Goal: Task Accomplishment & Management: Manage account settings

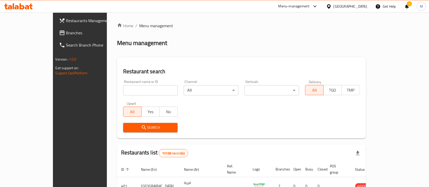
click at [119, 90] on div "Home / Menu management Menu management Restaurant search Restaurant name or ID …" at bounding box center [241, 177] width 249 height 309
click at [123, 90] on input "search" at bounding box center [150, 90] width 55 height 10
type input "hezza"
click button "Search" at bounding box center [150, 127] width 55 height 9
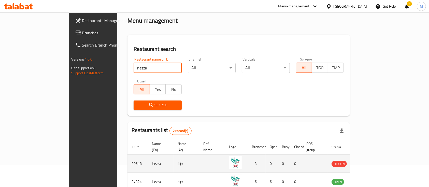
scroll to position [47, 0]
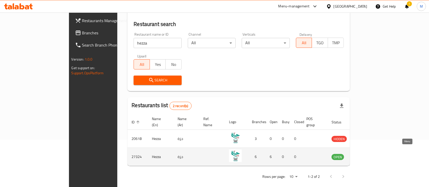
click at [364, 154] on icon "enhanced table" at bounding box center [361, 157] width 6 height 6
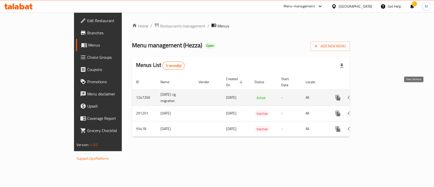
click at [377, 95] on icon "enhanced table" at bounding box center [374, 97] width 5 height 5
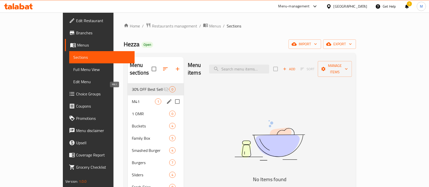
click at [132, 98] on span "M41" at bounding box center [143, 101] width 23 height 6
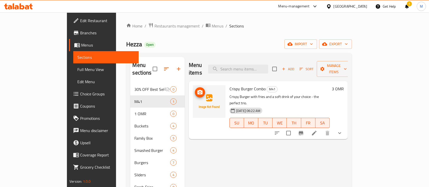
click at [194, 90] on img at bounding box center [209, 101] width 33 height 33
click at [193, 85] on img at bounding box center [209, 101] width 33 height 33
click at [197, 90] on icon "upload picture" at bounding box center [199, 92] width 5 height 5
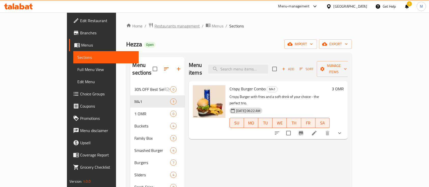
click at [154, 25] on span "Restaurants management" at bounding box center [176, 26] width 45 height 6
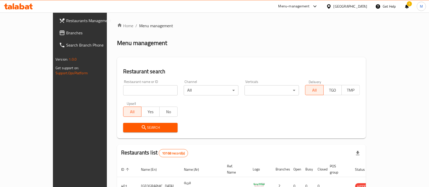
click at [127, 89] on input "search" at bounding box center [150, 90] width 55 height 10
type input "crema"
click button "Search" at bounding box center [150, 127] width 55 height 9
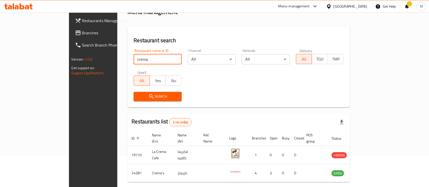
scroll to position [47, 0]
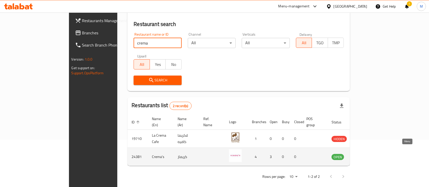
click at [364, 155] on icon "enhanced table" at bounding box center [361, 157] width 6 height 4
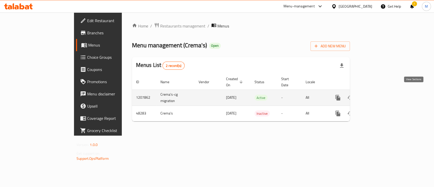
click at [378, 95] on icon "enhanced table" at bounding box center [375, 98] width 6 height 6
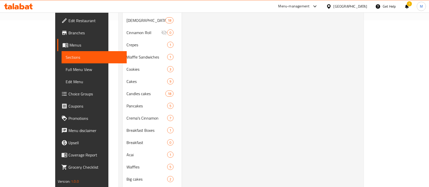
scroll to position [133, 0]
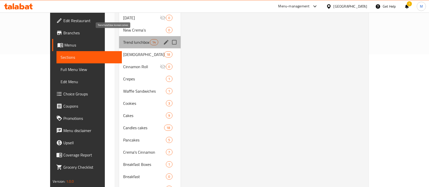
click at [126, 39] on span "Trend lunchbox korean cakes" at bounding box center [136, 42] width 27 height 6
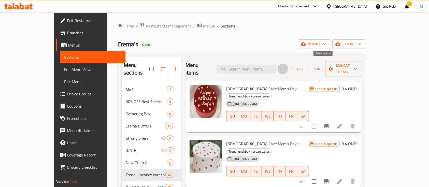
click at [288, 66] on input "checkbox" at bounding box center [283, 69] width 11 height 11
checkbox input "true"
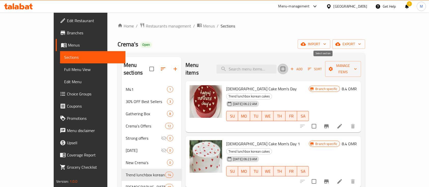
checkbox input "true"
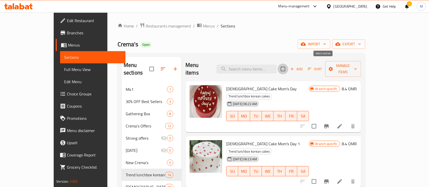
checkbox input "true"
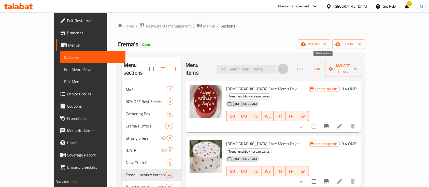
checkbox input "true"
click at [361, 69] on button "Manage items" at bounding box center [343, 69] width 36 height 16
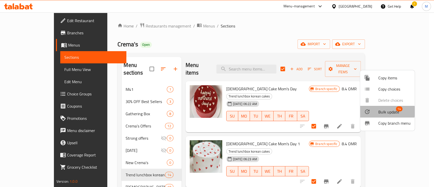
click at [381, 111] on span "Bulk update" at bounding box center [389, 112] width 21 height 6
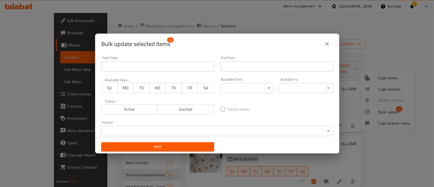
click at [149, 129] on body "​ Menu-management [GEOGRAPHIC_DATA] Get Help ! M Edit Restaurant Branches Menus…" at bounding box center [217, 99] width 434 height 175
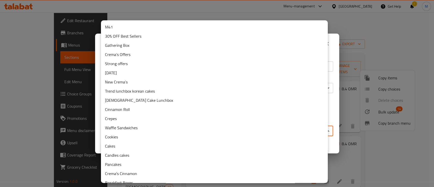
click at [132, 103] on li "[DEMOGRAPHIC_DATA] Cake Lunchbox" at bounding box center [214, 100] width 227 height 9
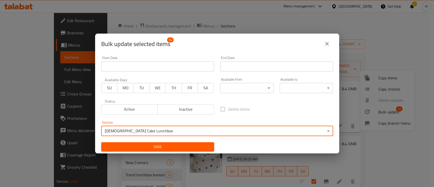
click at [148, 148] on span "Save" at bounding box center [157, 147] width 105 height 6
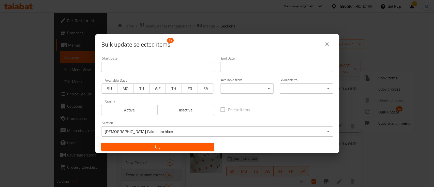
checkbox input "false"
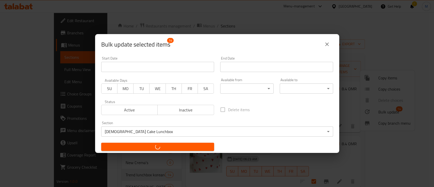
checkbox input "false"
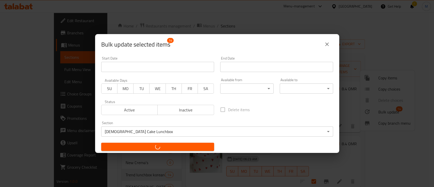
checkbox input "false"
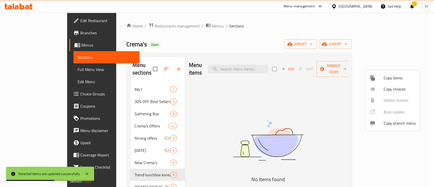
click at [123, 94] on div at bounding box center [217, 93] width 434 height 187
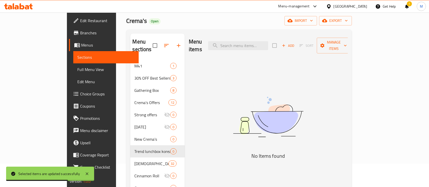
scroll to position [34, 0]
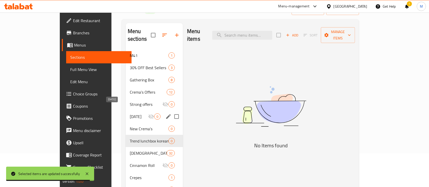
click at [130, 113] on span "[DATE]" at bounding box center [139, 116] width 18 height 6
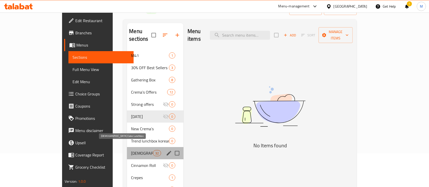
click at [131, 150] on span "[DEMOGRAPHIC_DATA] Cake Lunchbox" at bounding box center [142, 153] width 22 height 6
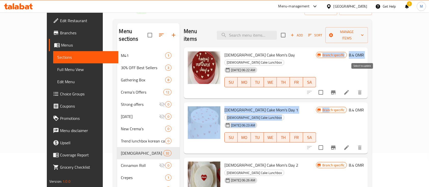
drag, startPoint x: 371, startPoint y: 107, endPoint x: 367, endPoint y: 78, distance: 28.9
click at [367, 78] on div "Korean Cake Mom's Day [DEMOGRAPHIC_DATA] Cake Lunchbox [DATE] 06:22 AM SU MO TU…" at bounding box center [276, 87] width 184 height 81
click at [351, 141] on div at bounding box center [334, 147] width 63 height 12
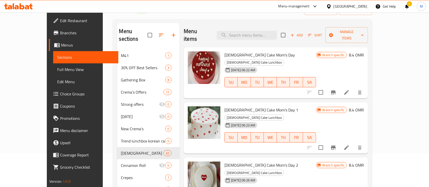
click at [351, 141] on div at bounding box center [334, 147] width 63 height 12
click at [312, 33] on icon "button" at bounding box center [310, 35] width 5 height 5
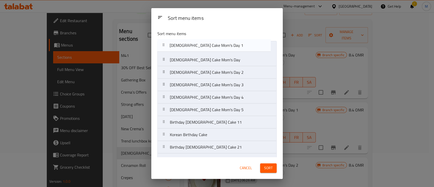
drag, startPoint x: 197, startPoint y: 64, endPoint x: 196, endPoint y: 47, distance: 16.8
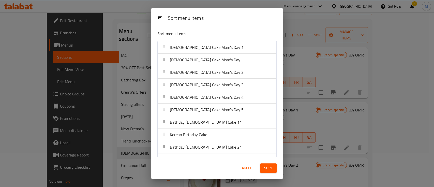
click at [201, 52] on div "[DEMOGRAPHIC_DATA] Cake Mom's Day 1" at bounding box center [207, 47] width 78 height 12
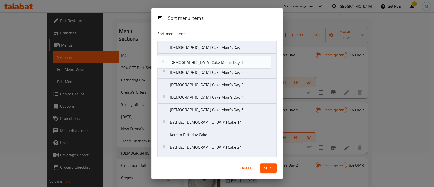
drag, startPoint x: 201, startPoint y: 52, endPoint x: 200, endPoint y: 68, distance: 16.3
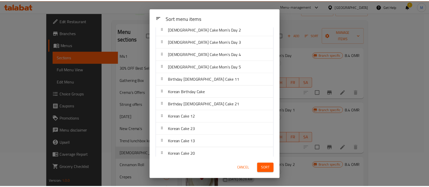
scroll to position [34, 0]
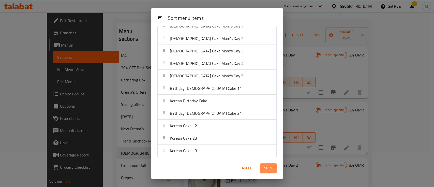
click at [266, 168] on span "Sort" at bounding box center [268, 168] width 8 height 6
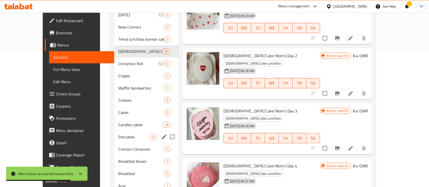
scroll to position [234, 0]
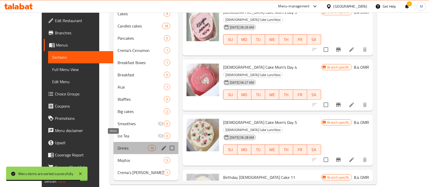
click at [118, 145] on span "Drinks" at bounding box center [133, 148] width 30 height 6
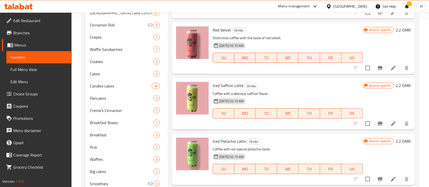
scroll to position [234, 0]
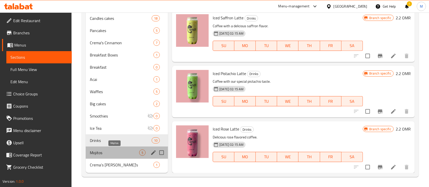
click at [120, 155] on span "Mojitos" at bounding box center [114, 153] width 49 height 6
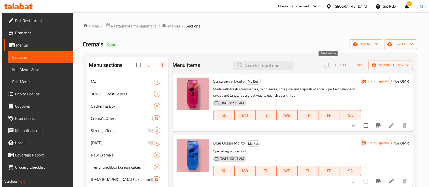
click at [328, 66] on input "checkbox" at bounding box center [326, 65] width 11 height 11
checkbox input "true"
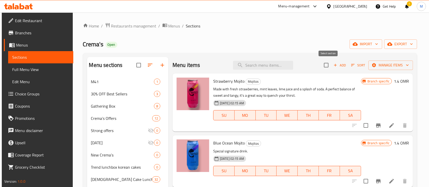
checkbox input "true"
click at [384, 65] on span "Manage items" at bounding box center [390, 65] width 36 height 6
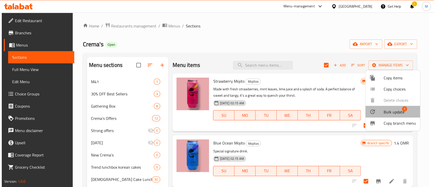
click at [385, 111] on span "Bulk update" at bounding box center [394, 112] width 21 height 6
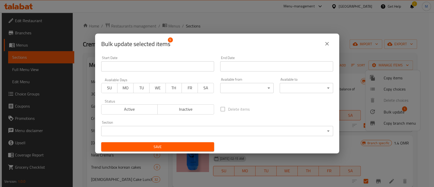
click at [150, 129] on body "​ Menu-management [GEOGRAPHIC_DATA] Get Help ! M Edit Restaurant Branches Menus…" at bounding box center [217, 99] width 434 height 175
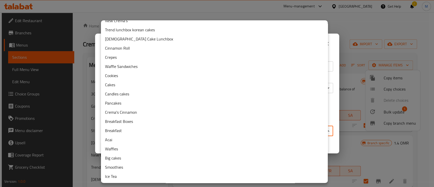
scroll to position [89, 0]
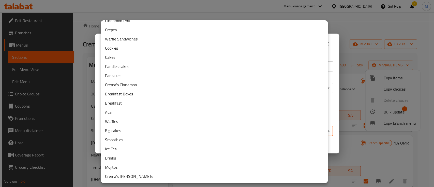
click at [147, 160] on li "Drinks" at bounding box center [214, 157] width 227 height 9
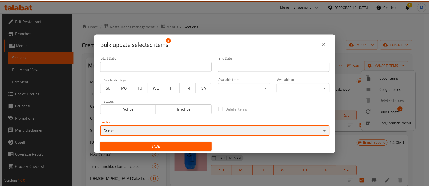
scroll to position [1, 0]
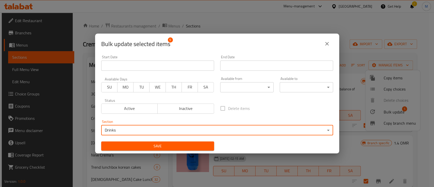
click at [178, 147] on span "Save" at bounding box center [157, 146] width 105 height 6
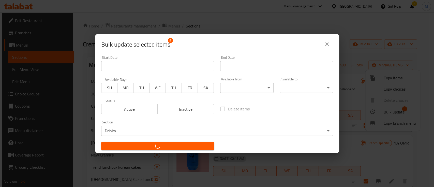
checkbox input "false"
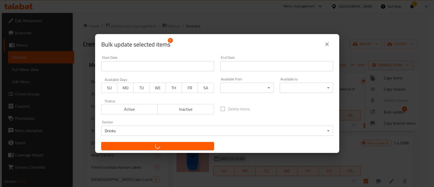
checkbox input "false"
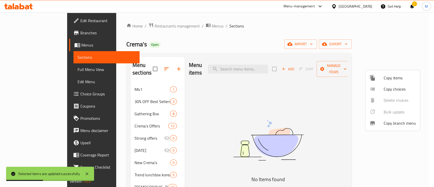
click at [200, 23] on div at bounding box center [217, 93] width 434 height 187
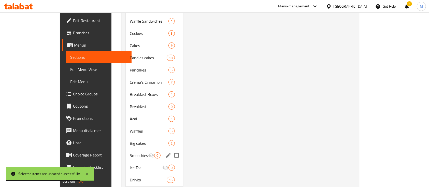
scroll to position [234, 0]
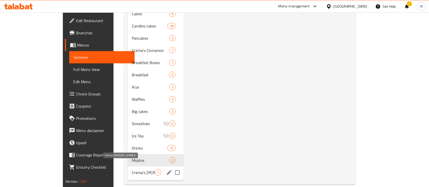
click at [132, 169] on span "Crema’s [PERSON_NAME]’s" at bounding box center [143, 172] width 23 height 6
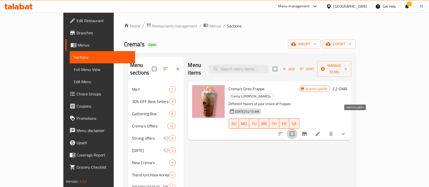
click at [297, 128] on input "checkbox" at bounding box center [292, 133] width 11 height 11
checkbox input "true"
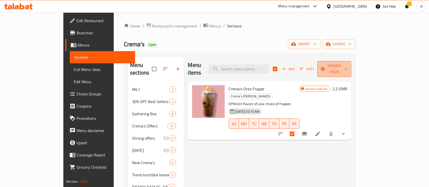
click at [347, 66] on span "Manage items" at bounding box center [334, 69] width 26 height 13
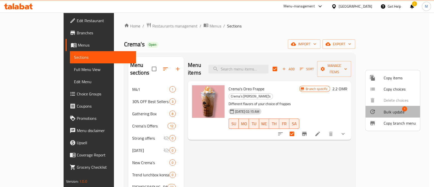
click at [386, 113] on span "Bulk update" at bounding box center [394, 112] width 21 height 6
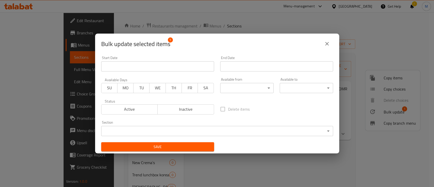
click at [147, 131] on body "​ Menu-management [GEOGRAPHIC_DATA] Get Help ! M Edit Restaurant Branches Menus…" at bounding box center [217, 99] width 434 height 175
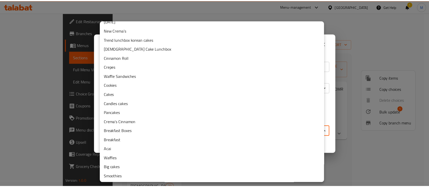
scroll to position [89, 0]
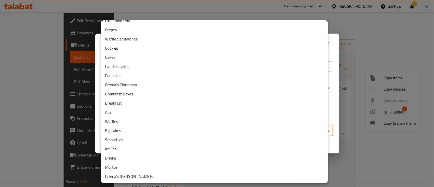
click at [140, 159] on li "Drinks" at bounding box center [214, 157] width 227 height 9
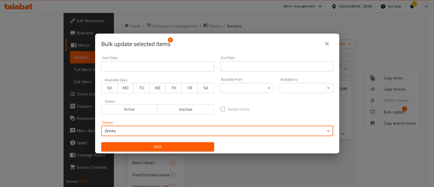
click at [191, 150] on button "Save" at bounding box center [157, 146] width 113 height 9
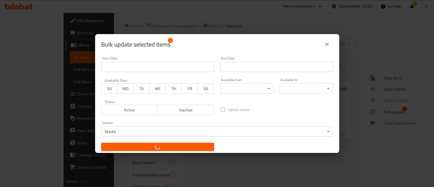
checkbox input "false"
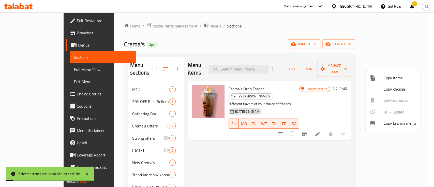
click at [200, 146] on div at bounding box center [217, 93] width 434 height 187
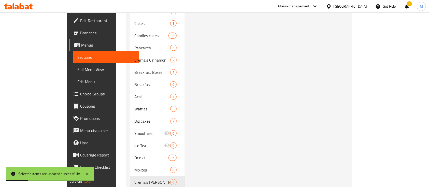
scroll to position [234, 0]
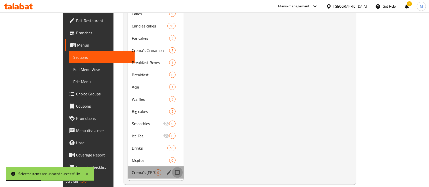
click at [172, 167] on input "Menu sections" at bounding box center [177, 172] width 11 height 11
checkbox input "true"
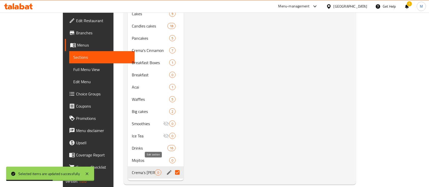
click at [167, 170] on icon "edit" at bounding box center [169, 172] width 5 height 5
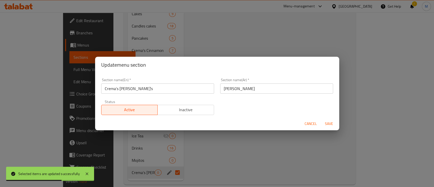
click at [167, 110] on span "Inactive" at bounding box center [186, 109] width 52 height 7
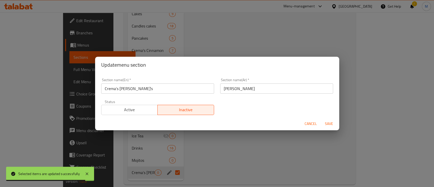
click at [332, 122] on span "Save" at bounding box center [329, 124] width 12 height 6
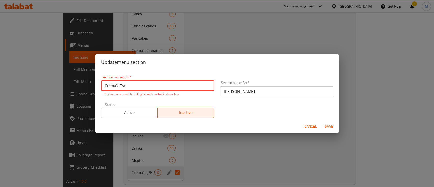
click at [328, 127] on span "Save" at bounding box center [329, 126] width 12 height 6
click at [330, 125] on span "Save" at bounding box center [329, 126] width 12 height 6
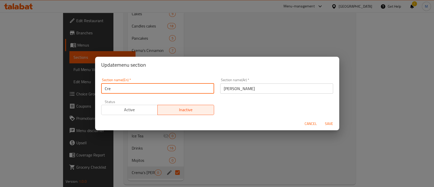
type input "Cre"
click at [326, 124] on span "Save" at bounding box center [329, 124] width 12 height 6
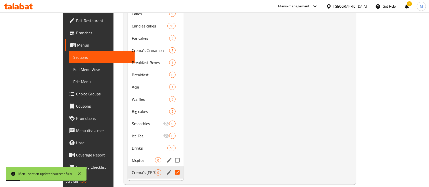
click at [172, 155] on input "Menu sections" at bounding box center [177, 160] width 11 height 11
checkbox input "true"
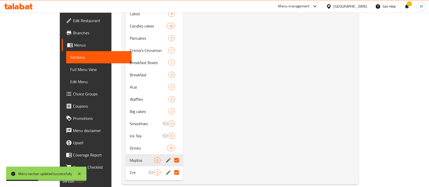
click at [171, 167] on input "Menu sections" at bounding box center [176, 172] width 11 height 11
checkbox input "false"
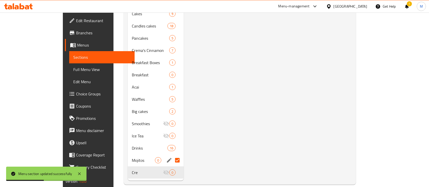
click at [166, 157] on icon "edit" at bounding box center [169, 160] width 6 height 6
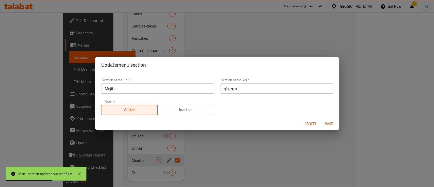
click at [176, 102] on div "Active Inactive" at bounding box center [157, 107] width 113 height 15
click at [179, 111] on span "Inactive" at bounding box center [186, 109] width 52 height 7
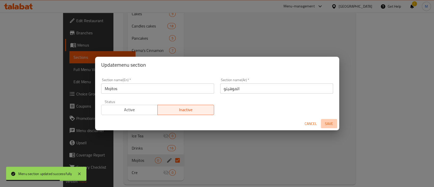
click at [331, 125] on span "Save" at bounding box center [329, 124] width 12 height 6
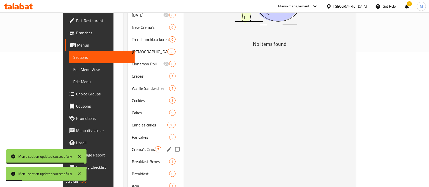
scroll to position [99, 0]
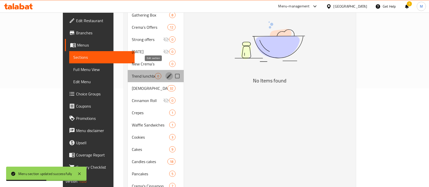
click at [166, 73] on icon "edit" at bounding box center [169, 76] width 6 height 6
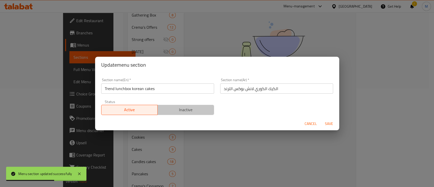
click at [187, 107] on span "Inactive" at bounding box center [186, 109] width 52 height 7
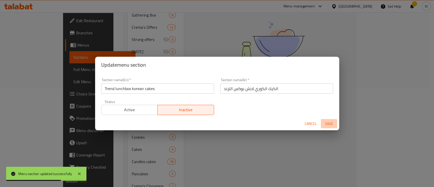
click at [326, 125] on span "Save" at bounding box center [329, 124] width 12 height 6
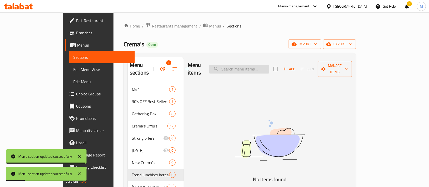
click at [255, 65] on input "search" at bounding box center [239, 69] width 60 height 9
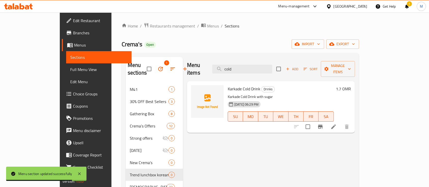
type input "cold"
click at [299, 66] on span "Add" at bounding box center [292, 69] width 14 height 6
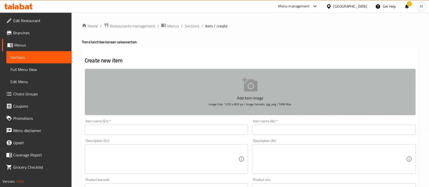
click at [236, 93] on button "Add item image Image Size: 1200 x 800 px / Image formats: jpg, png / 5MB Max." at bounding box center [250, 92] width 331 height 47
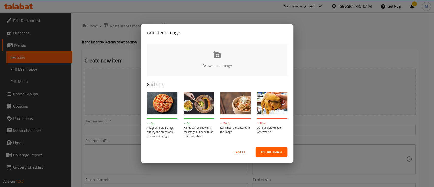
click at [214, 66] on input "file" at bounding box center [389, 68] width 484 height 48
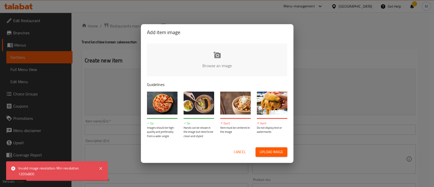
click at [270, 152] on span "Upload image" at bounding box center [272, 152] width 24 height 6
type input "C:\fakepath\cold brew.png"
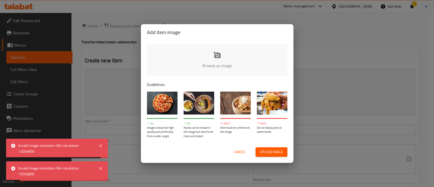
click at [266, 152] on span "Upload image" at bounding box center [272, 152] width 24 height 6
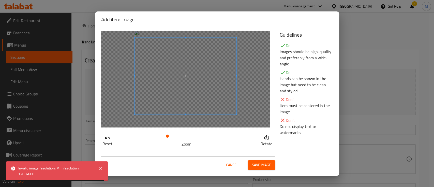
click at [215, 98] on span at bounding box center [186, 76] width 102 height 76
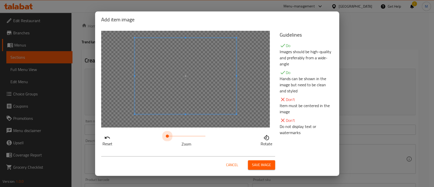
drag, startPoint x: 169, startPoint y: 136, endPoint x: 156, endPoint y: 132, distance: 13.6
click at [151, 135] on div "Reset Zoom Rotate" at bounding box center [187, 140] width 172 height 15
click at [183, 97] on span at bounding box center [186, 73] width 102 height 76
click at [268, 168] on span "Save image" at bounding box center [261, 165] width 19 height 6
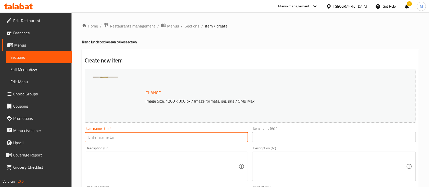
click at [133, 133] on input "text" at bounding box center [166, 137] width 163 height 10
type input "c"
type input "crema's cold brew"
click at [270, 141] on input "text" at bounding box center [333, 137] width 163 height 10
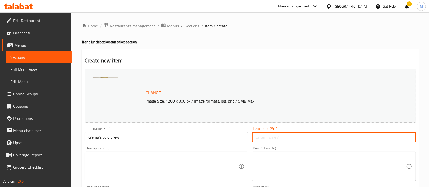
type input "م"
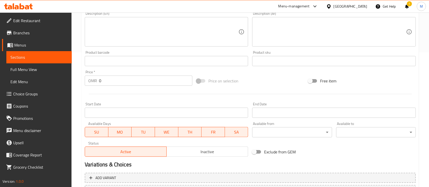
scroll to position [136, 0]
type input "[PERSON_NAME] برو"
click at [141, 80] on input "0" at bounding box center [145, 80] width 93 height 10
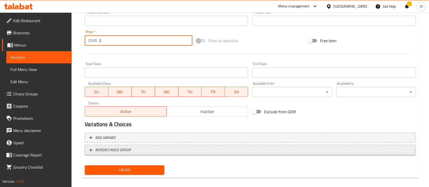
scroll to position [180, 0]
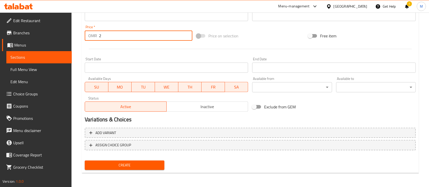
type input "2"
click at [128, 163] on span "Create" at bounding box center [124, 165] width 71 height 6
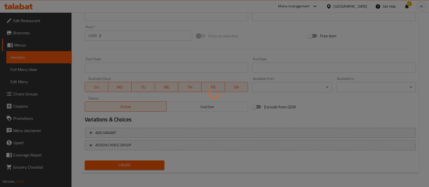
type input "0"
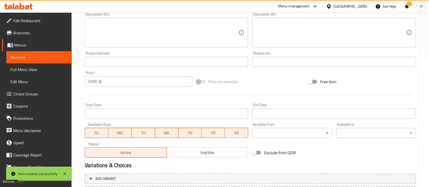
scroll to position [71, 0]
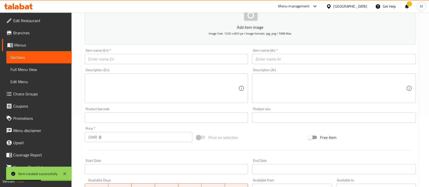
click at [33, 44] on span "Menus" at bounding box center [40, 45] width 53 height 6
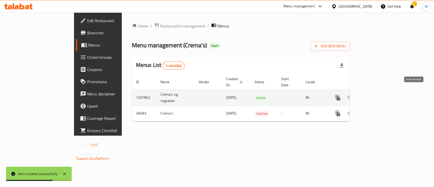
click at [378, 95] on icon "enhanced table" at bounding box center [375, 98] width 6 height 6
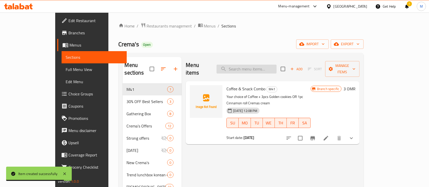
click at [252, 65] on input "search" at bounding box center [246, 69] width 60 height 9
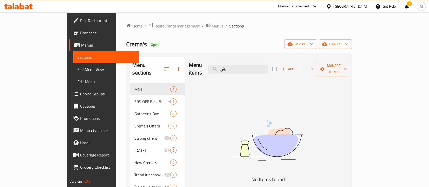
type input "ن"
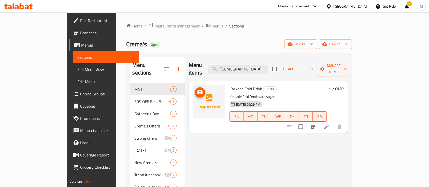
click at [200, 90] on img at bounding box center [209, 101] width 33 height 33
click at [266, 65] on input "[DEMOGRAPHIC_DATA]" at bounding box center [238, 69] width 60 height 9
type input "k"
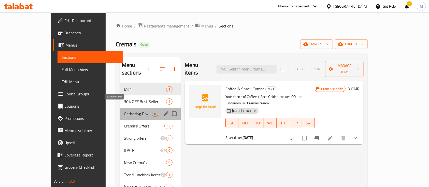
click at [124, 111] on span "Gathering Box" at bounding box center [138, 114] width 28 height 6
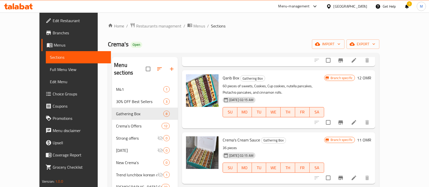
scroll to position [68, 0]
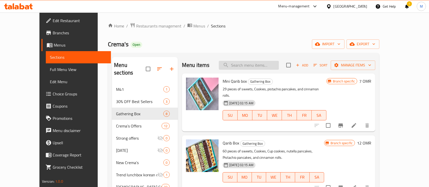
click at [250, 62] on input "search" at bounding box center [249, 65] width 60 height 9
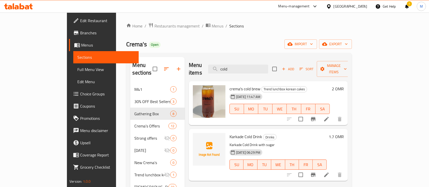
type input "cold"
click at [329, 116] on icon at bounding box center [326, 119] width 6 height 6
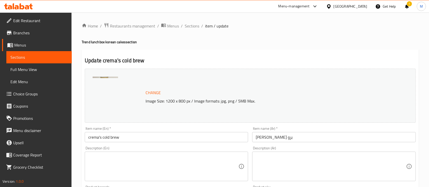
click at [34, 55] on span "Sections" at bounding box center [38, 57] width 57 height 6
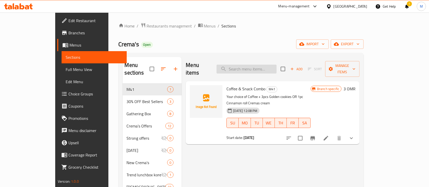
click at [263, 67] on input "search" at bounding box center [246, 69] width 60 height 9
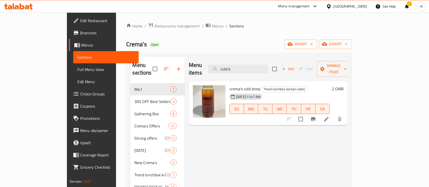
type input "cold b"
click at [306, 114] on input "checkbox" at bounding box center [300, 119] width 11 height 11
checkbox input "true"
click at [315, 117] on icon "Branch-specific-item" at bounding box center [313, 119] width 5 height 4
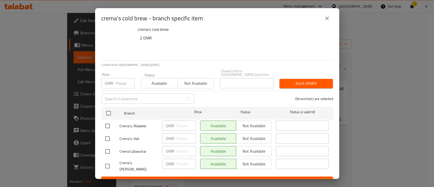
scroll to position [6, 0]
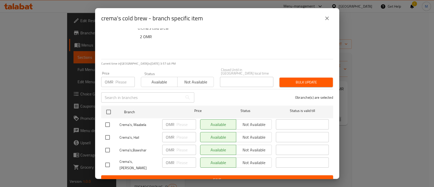
click at [109, 121] on input "checkbox" at bounding box center [107, 124] width 11 height 11
checkbox input "true"
click at [108, 132] on input "checkbox" at bounding box center [107, 137] width 11 height 11
click at [108, 135] on input "checkbox" at bounding box center [107, 137] width 11 height 11
checkbox input "false"
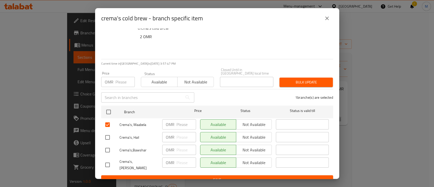
click at [106, 146] on input "checkbox" at bounding box center [107, 150] width 11 height 11
checkbox input "true"
click at [107, 135] on input "checkbox" at bounding box center [107, 137] width 11 height 11
checkbox input "true"
click at [107, 160] on input "checkbox" at bounding box center [107, 165] width 11 height 11
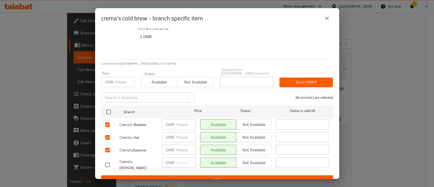
checkbox input "true"
click at [182, 121] on input "number" at bounding box center [187, 124] width 20 height 10
type input "2"
click at [179, 136] on input "number" at bounding box center [187, 137] width 20 height 10
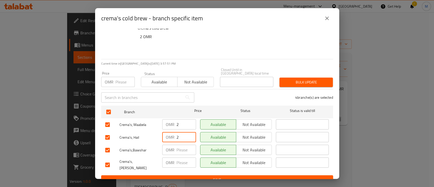
type input "2"
click at [178, 146] on input "number" at bounding box center [187, 150] width 20 height 10
type input "2"
click at [179, 155] on div "OMR ​" at bounding box center [179, 164] width 38 height 19
click at [181, 159] on input "number" at bounding box center [187, 162] width 20 height 10
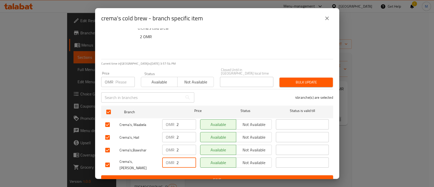
type input "2"
click at [167, 78] on span "Available" at bounding box center [159, 81] width 32 height 7
click at [226, 176] on button "Save" at bounding box center [217, 179] width 232 height 9
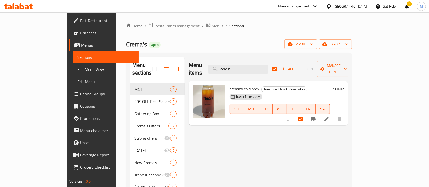
click at [315, 117] on icon "Branch-specific-item" at bounding box center [313, 119] width 5 height 4
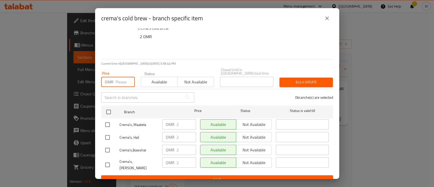
click at [120, 80] on input "number" at bounding box center [124, 82] width 19 height 10
type input "2"
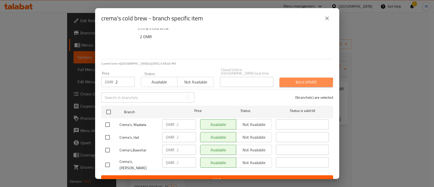
click at [297, 81] on span "Bulk update" at bounding box center [306, 82] width 45 height 6
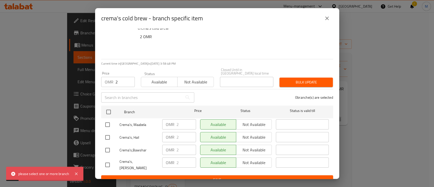
click at [327, 13] on button "close" at bounding box center [327, 18] width 12 height 12
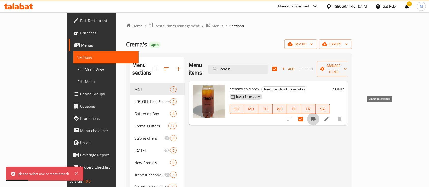
click at [319, 115] on button "Branch-specific-item" at bounding box center [313, 119] width 12 height 12
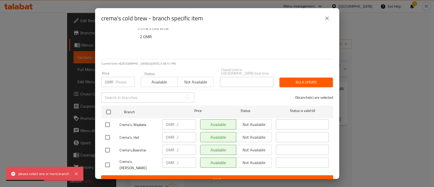
click at [161, 78] on span "Available" at bounding box center [159, 81] width 32 height 7
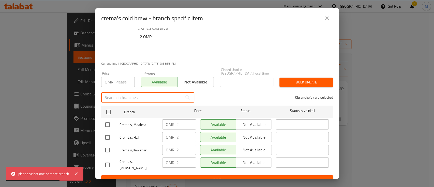
click at [163, 93] on input "text" at bounding box center [141, 97] width 81 height 10
click at [225, 177] on span "Save" at bounding box center [217, 180] width 224 height 6
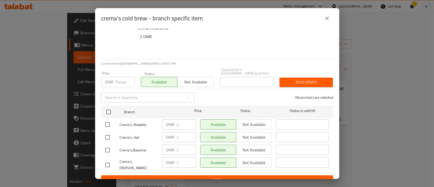
click at [324, 19] on icon "close" at bounding box center [327, 18] width 6 height 6
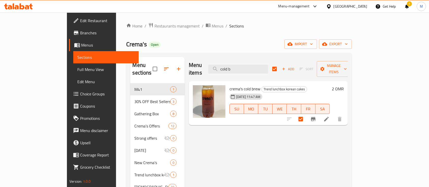
click at [346, 113] on div at bounding box center [314, 119] width 63 height 12
click at [347, 64] on span "Manage items" at bounding box center [334, 69] width 26 height 13
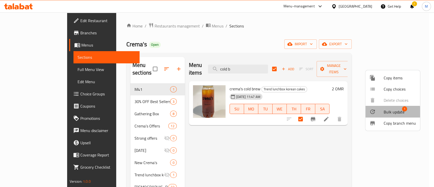
click at [387, 113] on span "Bulk update" at bounding box center [394, 112] width 21 height 6
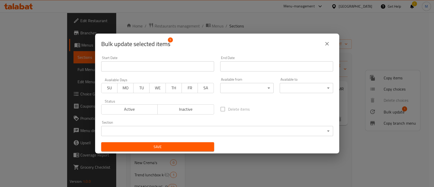
click at [133, 131] on body "​ Menu-management Oman Get Help ! M Edit Restaurant Branches Menus Sections Ful…" at bounding box center [217, 99] width 434 height 175
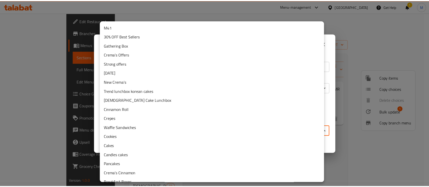
scroll to position [89, 0]
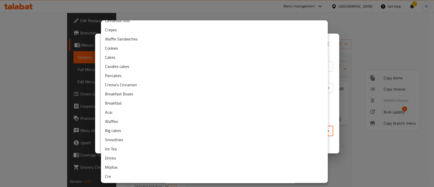
click at [125, 158] on li "Drinks" at bounding box center [214, 157] width 227 height 9
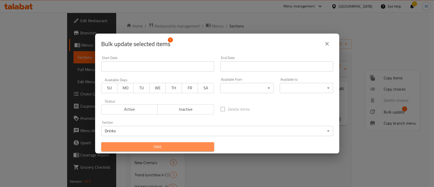
click at [169, 149] on span "Save" at bounding box center [157, 147] width 105 height 6
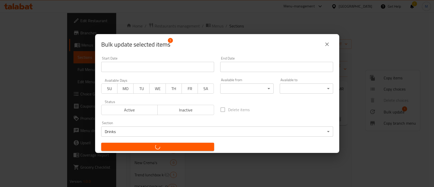
checkbox input "false"
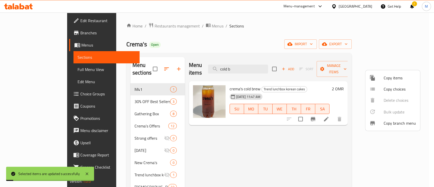
click at [279, 177] on div at bounding box center [217, 93] width 434 height 187
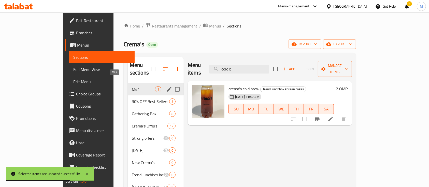
click at [132, 86] on span "M41" at bounding box center [143, 89] width 23 height 6
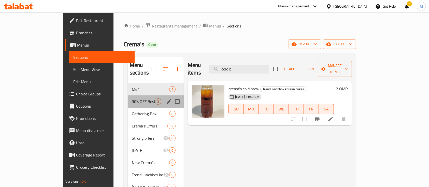
click at [128, 99] on div "30% OFF Best Sellers 3" at bounding box center [156, 101] width 56 height 12
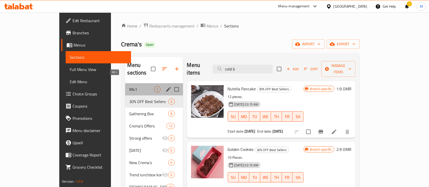
click at [129, 86] on span "M41" at bounding box center [141, 89] width 25 height 6
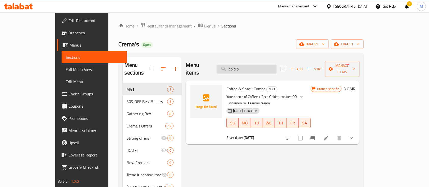
click at [252, 65] on input "cold b" at bounding box center [246, 69] width 60 height 9
click at [191, 99] on img at bounding box center [206, 101] width 33 height 33
click at [194, 89] on icon "upload picture" at bounding box center [197, 92] width 6 height 6
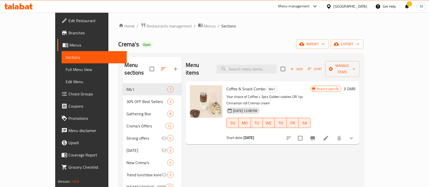
click at [68, 118] on span "Promotions" at bounding box center [95, 118] width 54 height 6
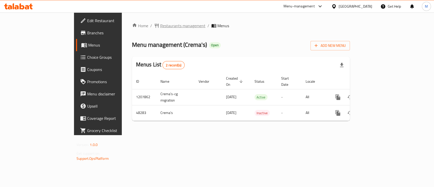
click at [160, 24] on span "Restaurants management" at bounding box center [182, 26] width 45 height 6
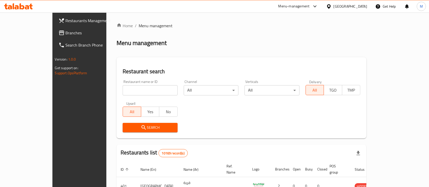
click at [134, 93] on input "search" at bounding box center [150, 90] width 55 height 10
type input "dfc"
click button "Search" at bounding box center [150, 127] width 55 height 9
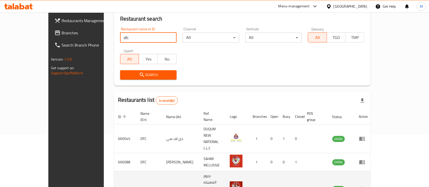
scroll to position [83, 0]
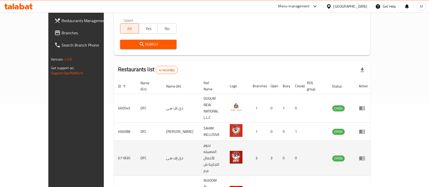
click at [364, 157] on icon "enhanced table" at bounding box center [363, 158] width 2 height 2
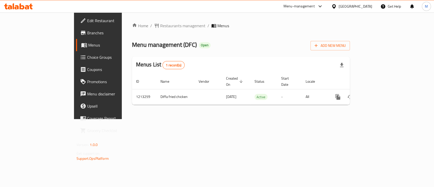
click at [87, 34] on span "Branches" at bounding box center [114, 33] width 55 height 6
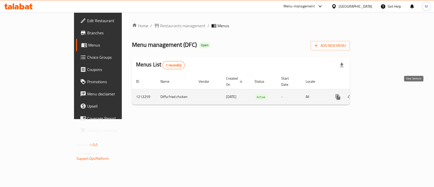
click at [378, 94] on icon "enhanced table" at bounding box center [375, 97] width 6 height 6
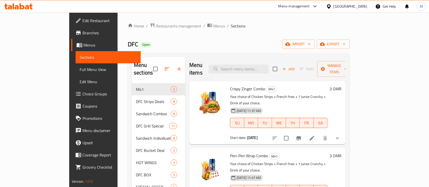
click at [230, 85] on span "Crispy Zinger Combo" at bounding box center [247, 89] width 35 height 8
click at [205, 85] on div at bounding box center [209, 101] width 33 height 33
click at [193, 100] on img at bounding box center [209, 101] width 33 height 33
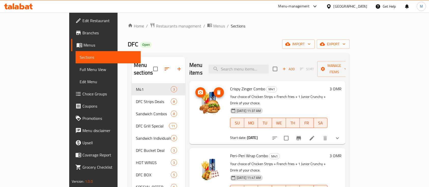
click at [193, 100] on img at bounding box center [209, 101] width 33 height 33
click at [315, 135] on icon at bounding box center [312, 138] width 6 height 6
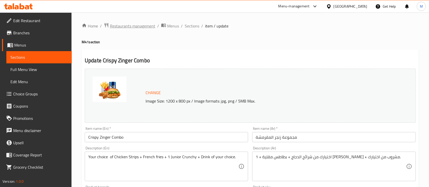
click at [130, 29] on span "Restaurants management" at bounding box center [132, 26] width 45 height 6
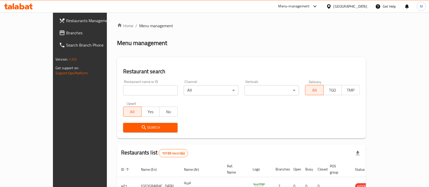
click at [132, 92] on input "search" at bounding box center [150, 90] width 55 height 10
type input "ameer"
click button "Search" at bounding box center [150, 127] width 55 height 9
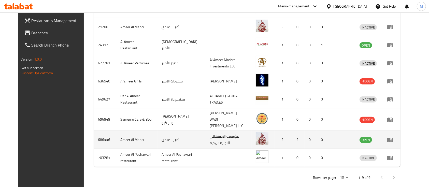
scroll to position [178, 0]
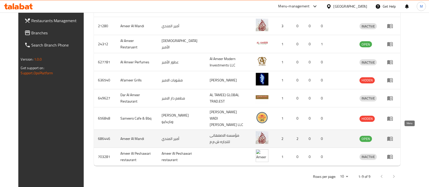
click at [392, 138] on icon "enhanced table" at bounding box center [391, 139] width 2 height 2
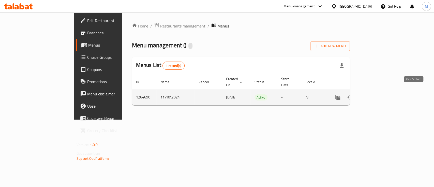
click at [378, 94] on icon "enhanced table" at bounding box center [375, 97] width 6 height 6
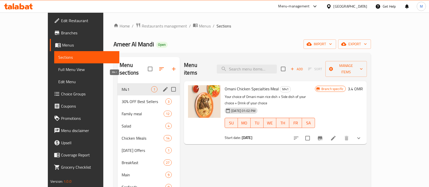
click at [122, 86] on span "M41" at bounding box center [137, 89] width 30 height 6
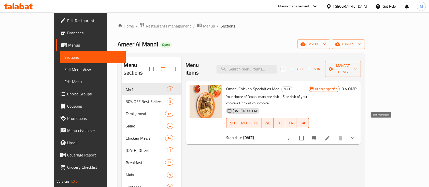
click at [330, 135] on icon at bounding box center [327, 138] width 6 height 6
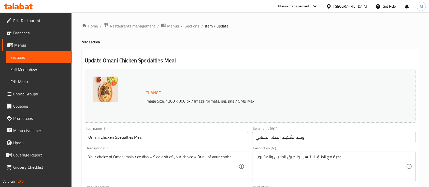
click at [137, 25] on span "Restaurants management" at bounding box center [132, 26] width 45 height 6
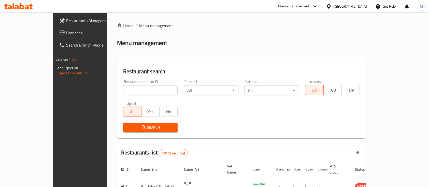
click at [133, 91] on input "search" at bounding box center [150, 90] width 55 height 10
type input "shawaya"
click button "Search" at bounding box center [150, 127] width 55 height 9
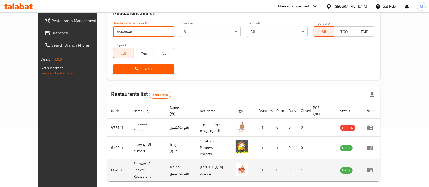
scroll to position [65, 0]
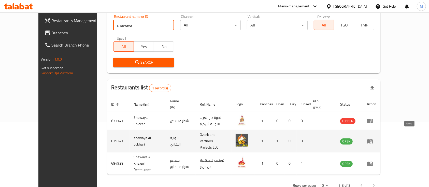
click at [373, 138] on icon "enhanced table" at bounding box center [370, 141] width 6 height 6
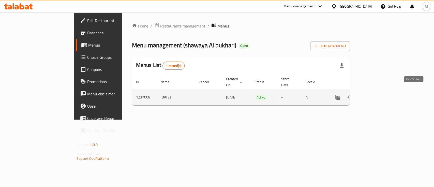
click at [378, 94] on icon "enhanced table" at bounding box center [375, 97] width 6 height 6
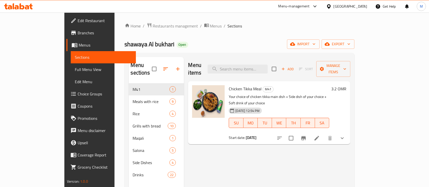
click at [320, 135] on icon at bounding box center [317, 138] width 6 height 6
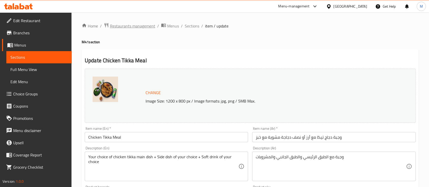
click at [141, 27] on span "Restaurants management" at bounding box center [132, 26] width 45 height 6
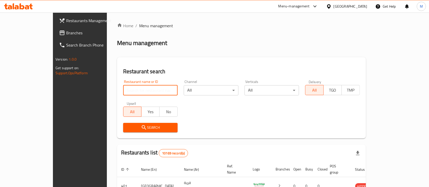
drag, startPoint x: 120, startPoint y: 94, endPoint x: 128, endPoint y: 91, distance: 8.9
click at [123, 94] on input "search" at bounding box center [150, 90] width 55 height 10
type input "crem"
click button "Search" at bounding box center [150, 127] width 55 height 9
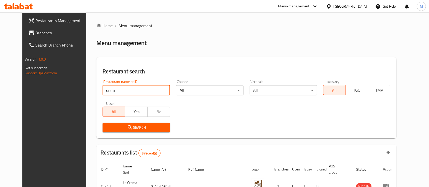
click at [254, 133] on div "Search" at bounding box center [246, 128] width 294 height 16
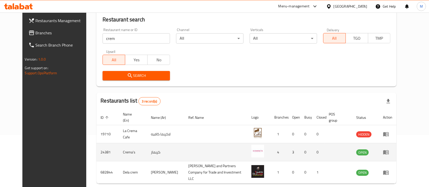
scroll to position [71, 0]
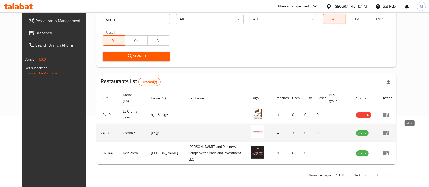
click at [389, 131] on icon "enhanced table" at bounding box center [386, 133] width 6 height 4
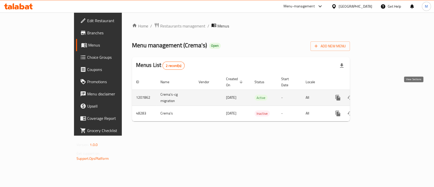
click at [378, 95] on icon "enhanced table" at bounding box center [375, 98] width 6 height 6
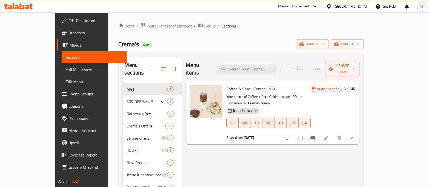
click at [329, 135] on icon at bounding box center [326, 138] width 6 height 6
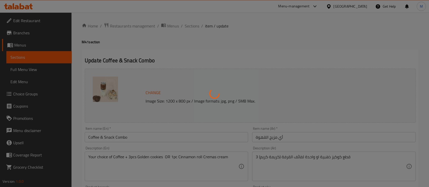
type input "اختيارك من القهوة:"
type input "1"
type input "طبق جانبي:"
type input "1"
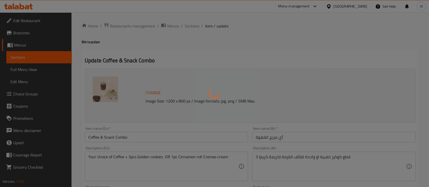
type input "1"
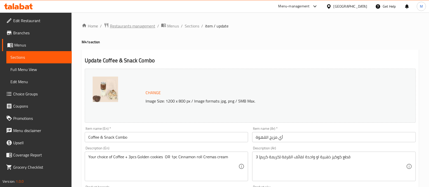
click at [130, 24] on span "Restaurants management" at bounding box center [132, 26] width 45 height 6
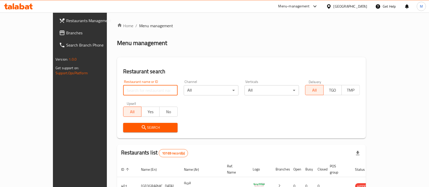
drag, startPoint x: 114, startPoint y: 89, endPoint x: 119, endPoint y: 84, distance: 6.1
click at [123, 89] on input "search" at bounding box center [150, 90] width 55 height 10
type input "FLAMES"
click button "Search" at bounding box center [150, 127] width 55 height 9
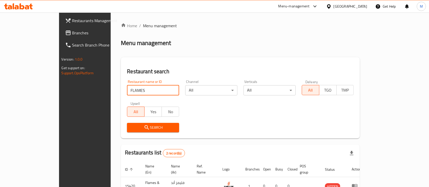
scroll to position [47, 0]
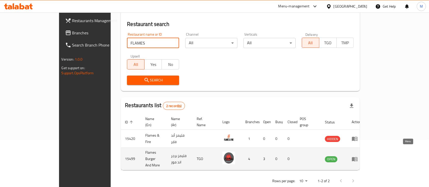
click at [357, 157] on icon "enhanced table" at bounding box center [355, 159] width 6 height 4
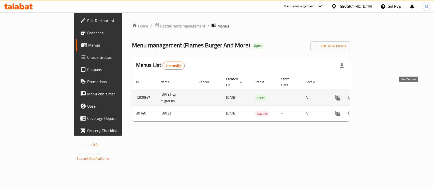
click at [377, 95] on icon "enhanced table" at bounding box center [374, 97] width 5 height 5
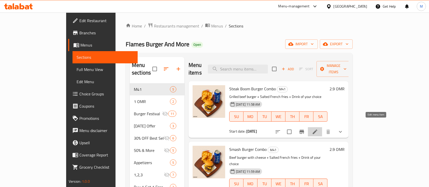
click at [318, 129] on icon at bounding box center [315, 132] width 6 height 6
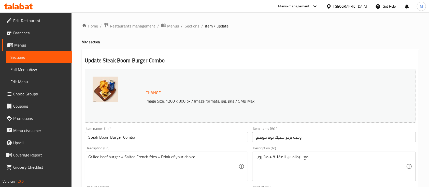
click at [190, 24] on span "Sections" at bounding box center [192, 26] width 15 height 6
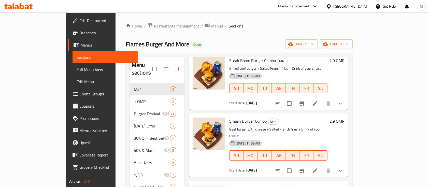
scroll to position [39, 0]
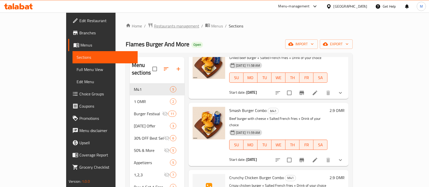
click at [154, 26] on span "Restaurants management" at bounding box center [176, 26] width 45 height 6
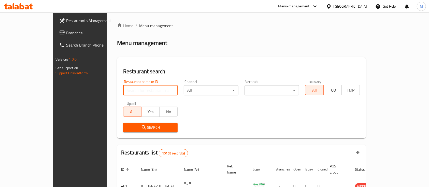
drag, startPoint x: 135, startPoint y: 88, endPoint x: 132, endPoint y: 87, distance: 2.6
click at [135, 88] on input "search" at bounding box center [150, 90] width 55 height 10
type input "hezza"
click button "Search" at bounding box center [150, 127] width 55 height 9
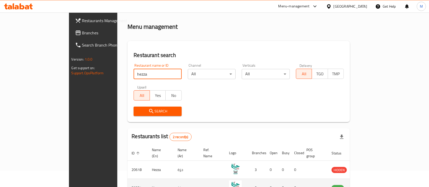
scroll to position [47, 0]
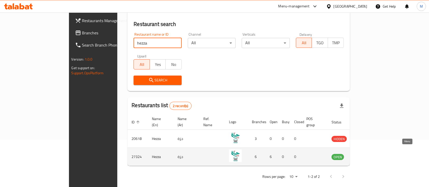
click at [364, 154] on icon "enhanced table" at bounding box center [361, 157] width 6 height 6
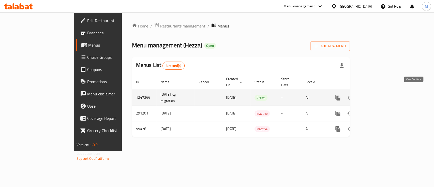
click at [378, 95] on icon "enhanced table" at bounding box center [375, 98] width 6 height 6
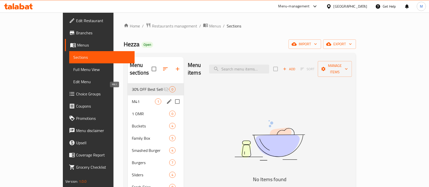
click at [132, 98] on span "M41" at bounding box center [143, 101] width 23 height 6
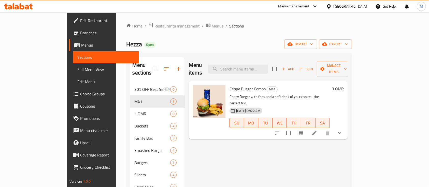
click at [321, 128] on li at bounding box center [314, 132] width 14 height 9
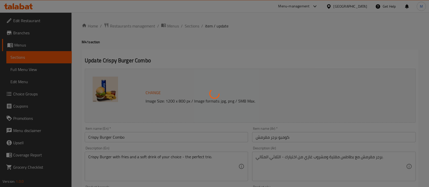
type input "اختر المشروب"
type input "1"
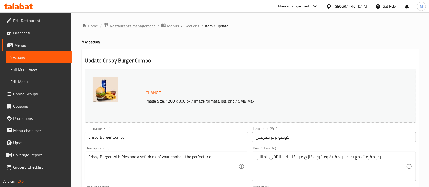
click at [121, 23] on span "Restaurants management" at bounding box center [132, 26] width 45 height 6
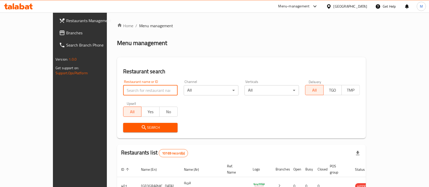
click at [123, 95] on input "search" at bounding box center [150, 90] width 55 height 10
paste input "765819"
type input "765819"
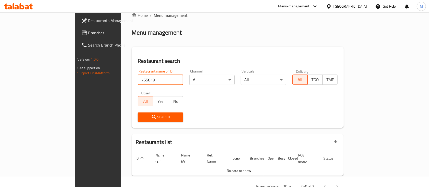
scroll to position [21, 0]
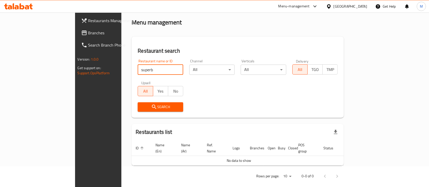
type input "superb"
click button "Search" at bounding box center [161, 106] width 46 height 9
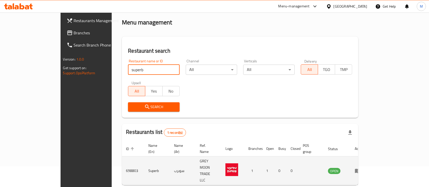
click at [360, 169] on icon "enhanced table" at bounding box center [358, 171] width 6 height 4
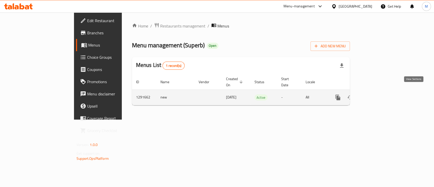
click at [378, 94] on icon "enhanced table" at bounding box center [375, 97] width 6 height 6
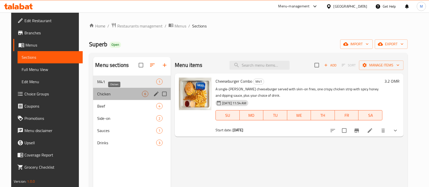
click at [104, 93] on span "Chicken" at bounding box center [119, 94] width 45 height 6
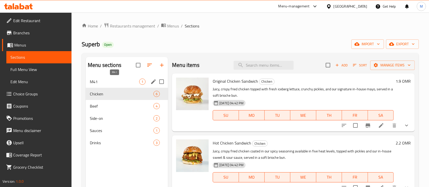
click at [107, 84] on span "M41" at bounding box center [114, 82] width 49 height 6
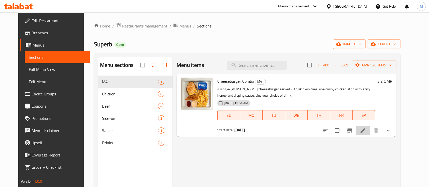
click at [366, 132] on icon at bounding box center [363, 130] width 6 height 6
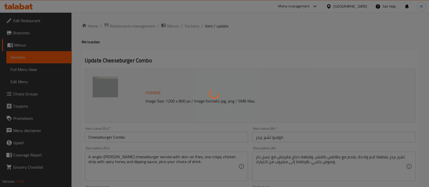
type input "إختيارك من:"
type input "1"
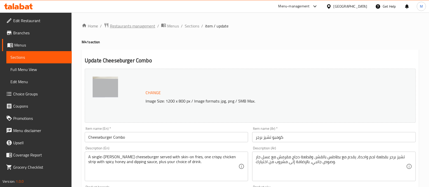
click at [128, 27] on span "Restaurants management" at bounding box center [132, 26] width 45 height 6
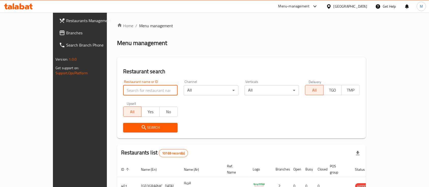
click at [132, 90] on input "search" at bounding box center [150, 90] width 55 height 10
type input "cholo burger"
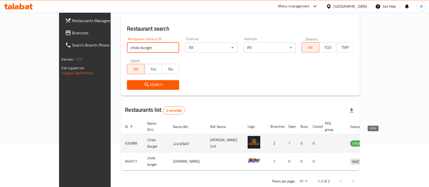
scroll to position [47, 0]
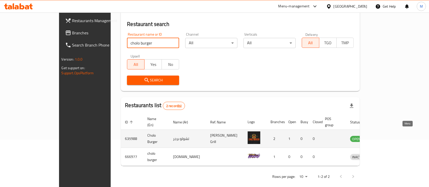
click at [384, 136] on icon "enhanced table" at bounding box center [381, 139] width 6 height 6
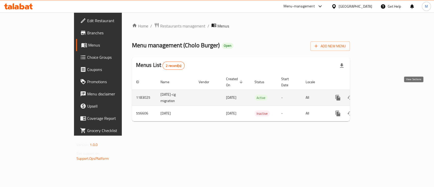
click at [378, 95] on icon "enhanced table" at bounding box center [375, 98] width 6 height 6
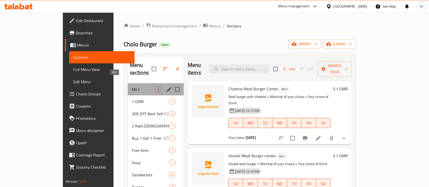
click at [132, 86] on span "M41" at bounding box center [143, 89] width 23 height 6
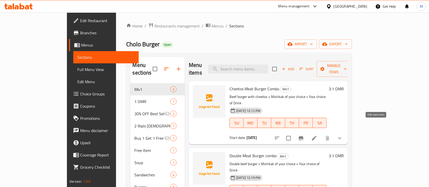
click at [317, 135] on icon at bounding box center [314, 138] width 6 height 6
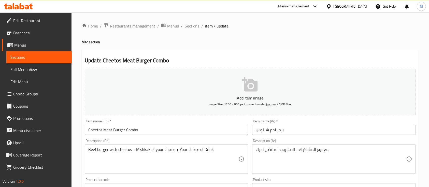
click at [129, 28] on span "Restaurants management" at bounding box center [132, 26] width 45 height 6
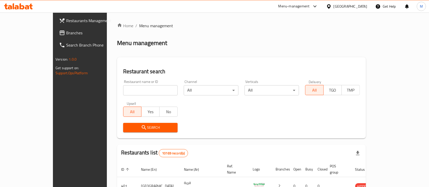
click at [123, 91] on input "search" at bounding box center [150, 90] width 55 height 10
type input "crema's"
click at [127, 131] on button "Search" at bounding box center [150, 127] width 55 height 9
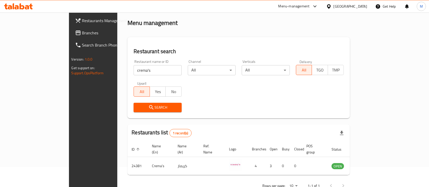
scroll to position [30, 0]
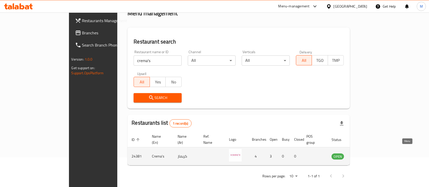
click at [364, 154] on icon "enhanced table" at bounding box center [361, 156] width 6 height 4
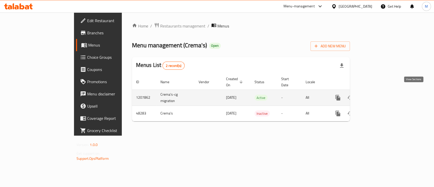
click at [378, 95] on icon "enhanced table" at bounding box center [375, 98] width 6 height 6
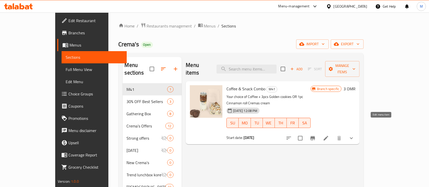
click at [329, 135] on icon at bounding box center [326, 138] width 6 height 6
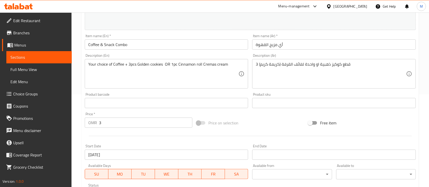
scroll to position [136, 0]
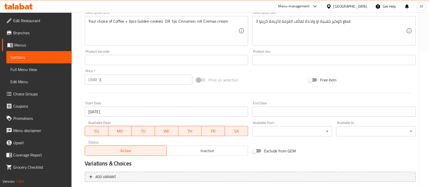
click at [121, 77] on input "3" at bounding box center [145, 80] width 93 height 10
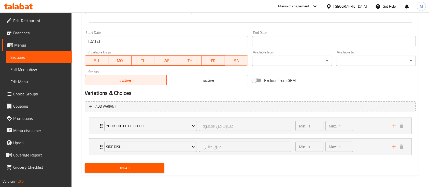
scroll to position [209, 0]
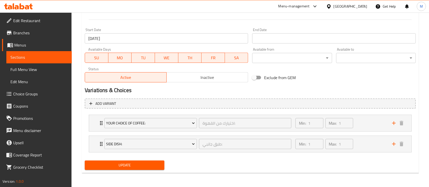
type input "4.1"
click at [123, 169] on button "Update" at bounding box center [125, 165] width 80 height 9
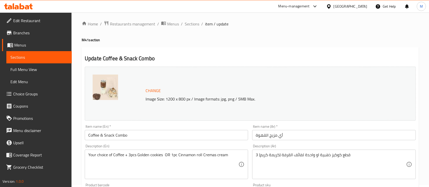
scroll to position [0, 0]
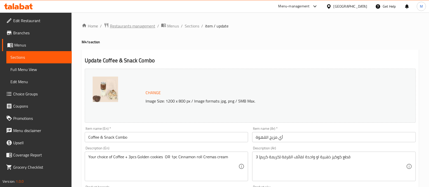
click at [131, 27] on span "Restaurants management" at bounding box center [132, 26] width 45 height 6
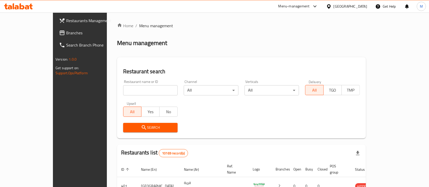
click at [123, 92] on input "search" at bounding box center [150, 90] width 55 height 10
type input "superb"
click button "Search" at bounding box center [150, 127] width 55 height 9
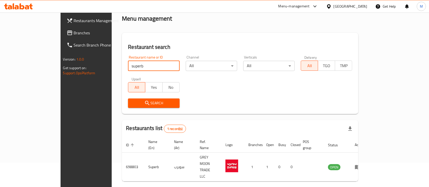
scroll to position [30, 0]
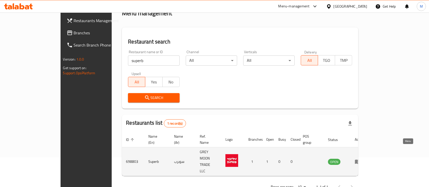
click at [360, 160] on icon "enhanced table" at bounding box center [358, 162] width 6 height 4
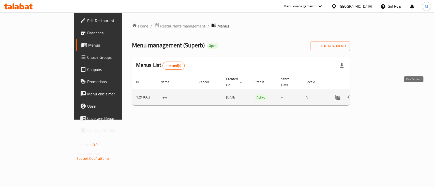
click at [378, 94] on icon "enhanced table" at bounding box center [375, 97] width 6 height 6
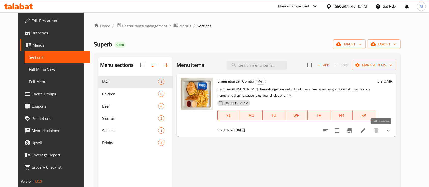
click at [366, 132] on icon at bounding box center [363, 130] width 6 height 6
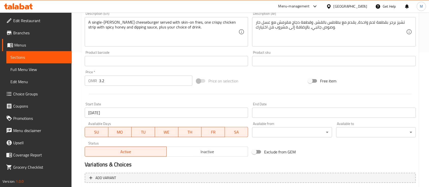
scroll to position [136, 0]
click at [110, 82] on input "3.2" at bounding box center [145, 80] width 93 height 10
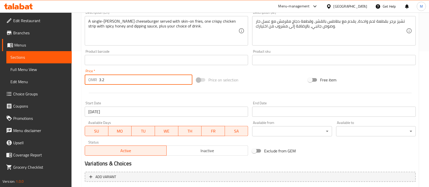
type input "3"
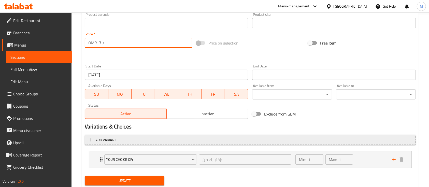
scroll to position [188, 0]
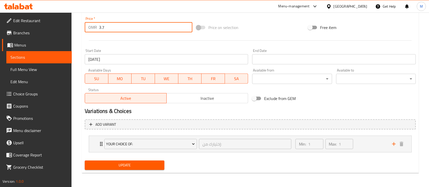
type input "3.7"
click at [138, 167] on span "Update" at bounding box center [124, 165] width 71 height 6
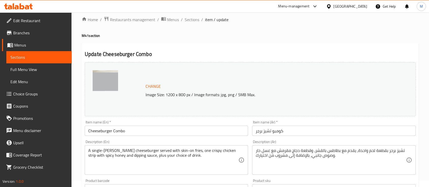
scroll to position [0, 0]
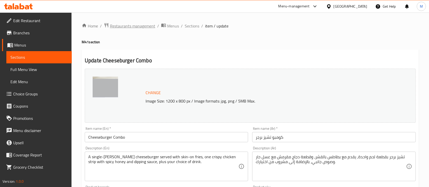
click at [129, 26] on span "Restaurants management" at bounding box center [132, 26] width 45 height 6
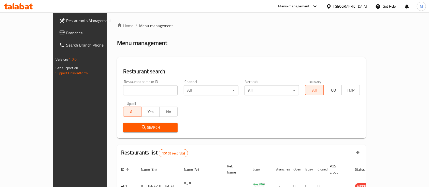
click at [127, 89] on input "search" at bounding box center [150, 90] width 55 height 10
type input "flames"
click button "Search" at bounding box center [150, 127] width 55 height 9
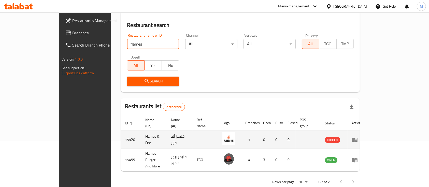
scroll to position [47, 0]
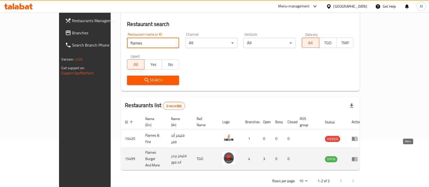
click at [357, 157] on icon "enhanced table" at bounding box center [355, 159] width 6 height 4
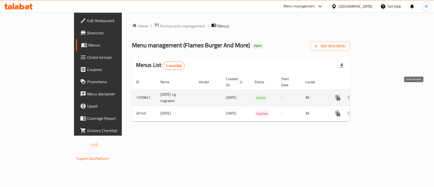
click at [378, 95] on icon "enhanced table" at bounding box center [375, 98] width 6 height 6
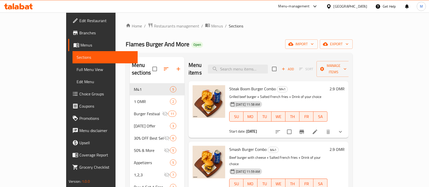
click at [322, 127] on li at bounding box center [315, 131] width 14 height 9
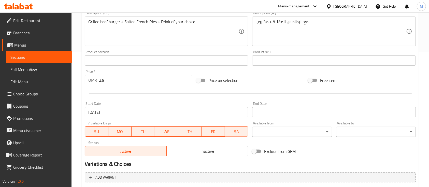
scroll to position [136, 0]
click at [119, 82] on input "2.9" at bounding box center [145, 80] width 93 height 10
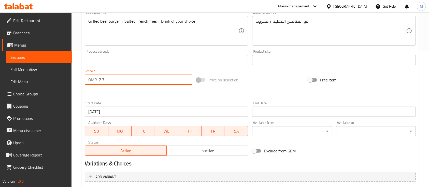
type input "2"
type input "3.3"
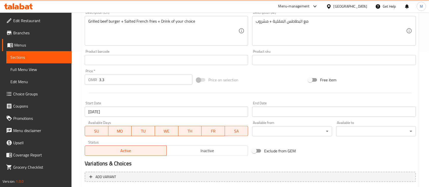
scroll to position [68, 0]
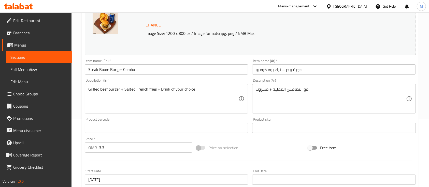
drag, startPoint x: 161, startPoint y: 92, endPoint x: 333, endPoint y: 63, distance: 174.5
click at [333, 63] on div "Item name (Ar)   * وجبة برجر ستيك بوم كومبو Item name (Ar) *" at bounding box center [333, 67] width 163 height 16
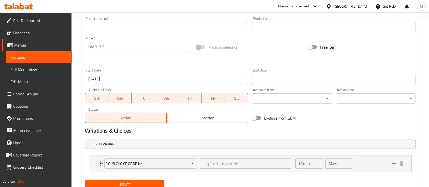
scroll to position [188, 0]
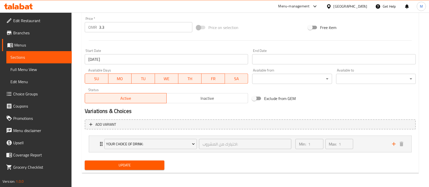
click at [157, 165] on span "Update" at bounding box center [124, 165] width 71 height 6
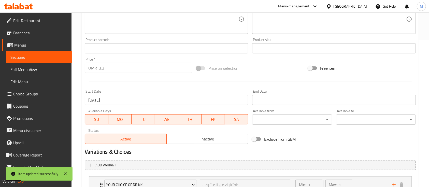
scroll to position [86, 0]
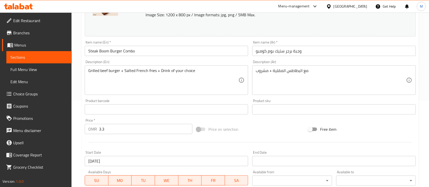
click at [310, 6] on div "Menu-management" at bounding box center [293, 6] width 31 height 6
click at [12, 9] on icon at bounding box center [10, 7] width 4 height 4
